Goal: Transaction & Acquisition: Purchase product/service

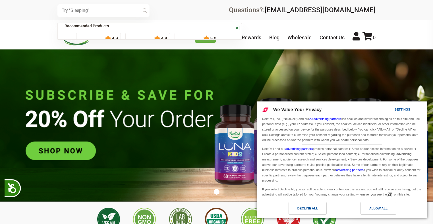
click at [116, 11] on input "text" at bounding box center [103, 10] width 92 height 13
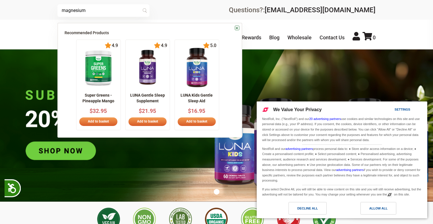
type input "magnesium"
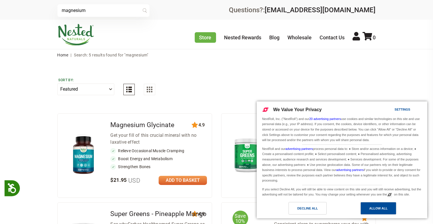
click at [384, 209] on div "Allow All" at bounding box center [379, 208] width 18 height 6
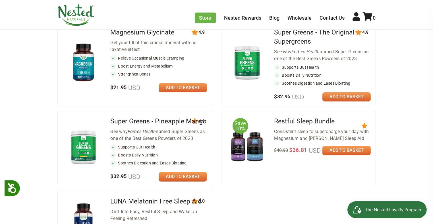
scroll to position [171, 0]
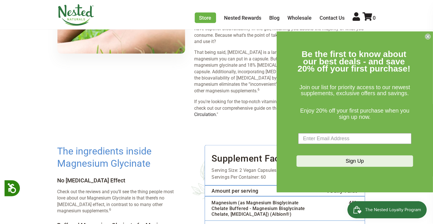
scroll to position [768, 0]
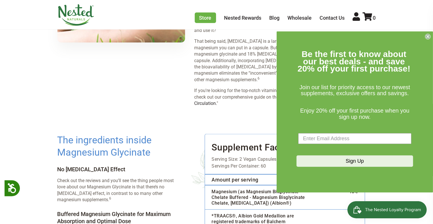
click at [430, 38] on circle "Close dialog" at bounding box center [428, 36] width 5 height 5
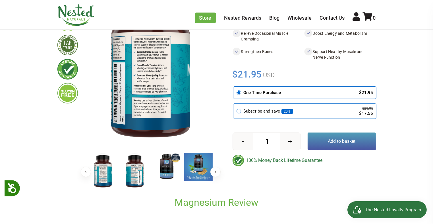
scroll to position [81, 0]
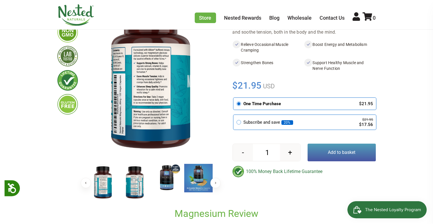
drag, startPoint x: 137, startPoint y: 181, endPoint x: 164, endPoint y: 184, distance: 27.2
click at [137, 181] on img at bounding box center [135, 182] width 28 height 37
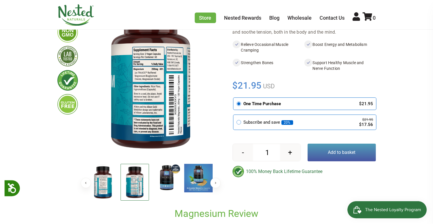
click at [176, 184] on img at bounding box center [166, 178] width 28 height 28
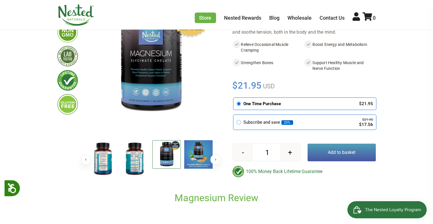
click at [170, 180] on div "Previous Next" at bounding box center [150, 89] width 127 height 193
click at [205, 150] on img at bounding box center [198, 154] width 28 height 28
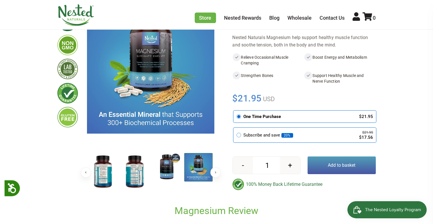
scroll to position [53, 0]
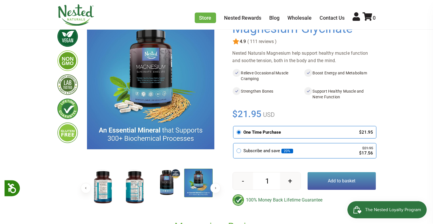
click at [134, 182] on img at bounding box center [135, 186] width 28 height 37
